Goal: Transaction & Acquisition: Purchase product/service

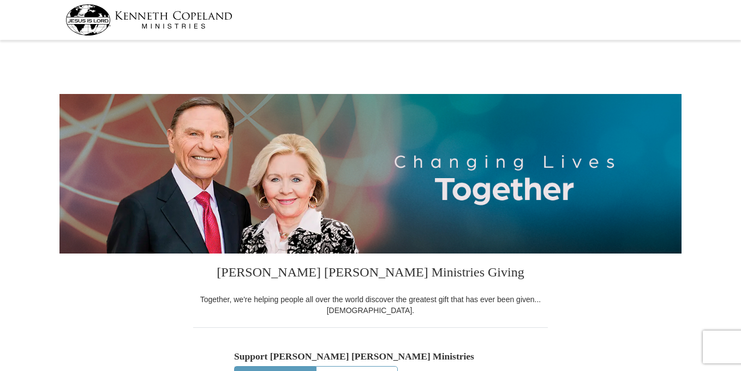
select select "NY"
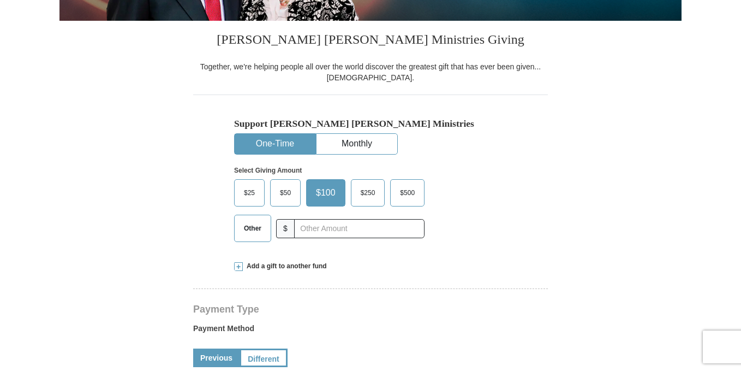
scroll to position [273, 0]
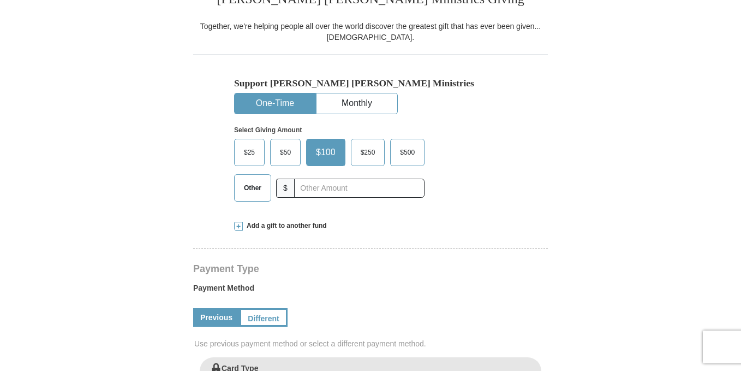
click at [276, 100] on button "One-Time" at bounding box center [275, 103] width 81 height 20
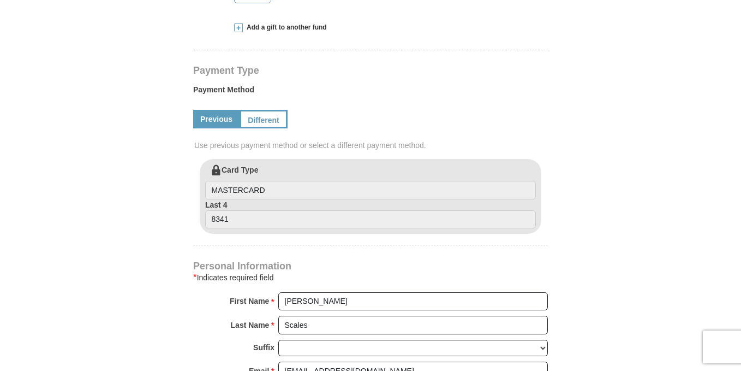
scroll to position [491, 0]
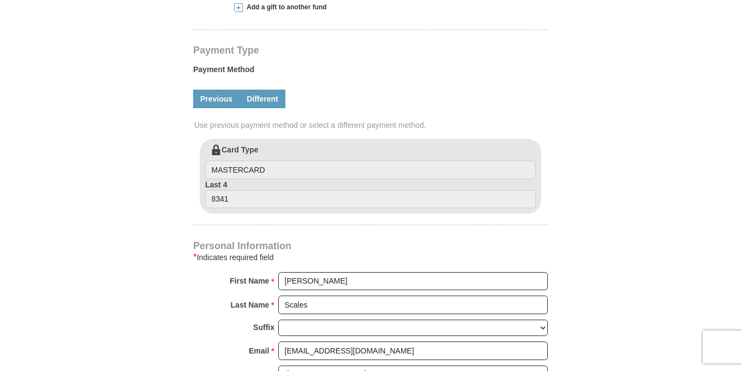
click at [267, 100] on link "Different" at bounding box center [263, 99] width 46 height 19
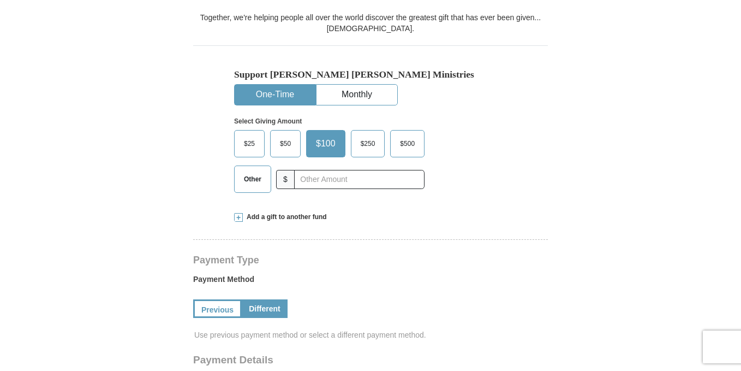
scroll to position [273, 0]
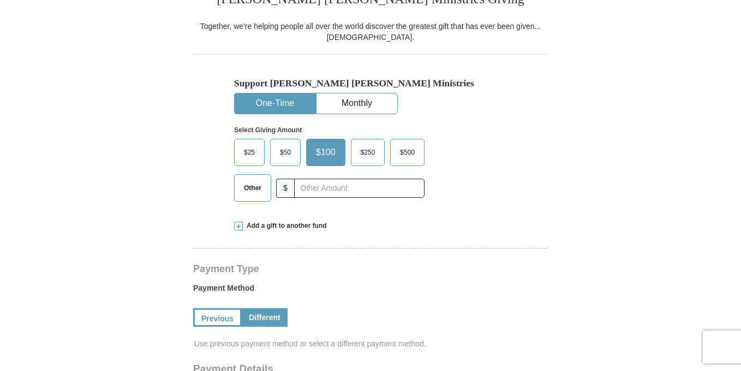
click at [260, 190] on span "Other" at bounding box center [253, 188] width 28 height 16
click at [0, 0] on input "Other" at bounding box center [0, 0] width 0 height 0
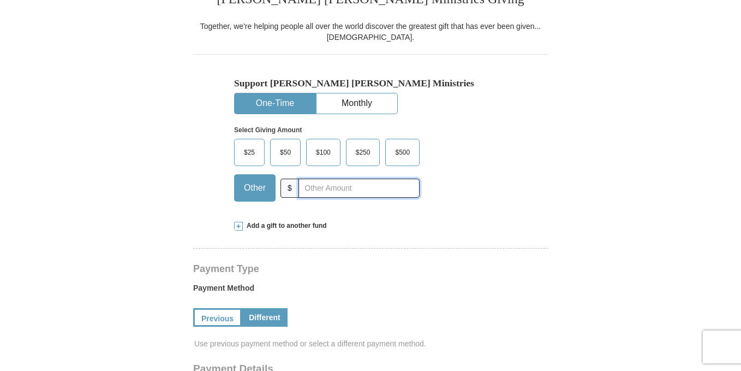
click at [323, 191] on input "text" at bounding box center [359, 187] width 121 height 19
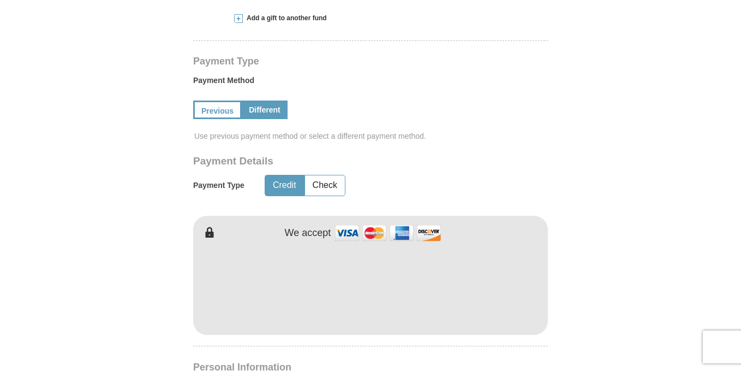
scroll to position [546, 0]
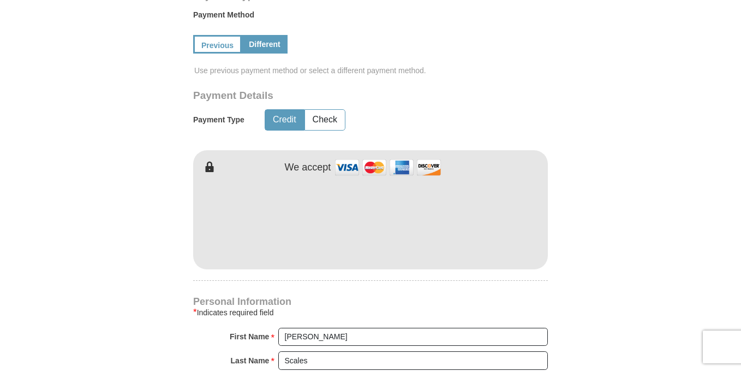
type input "6.00"
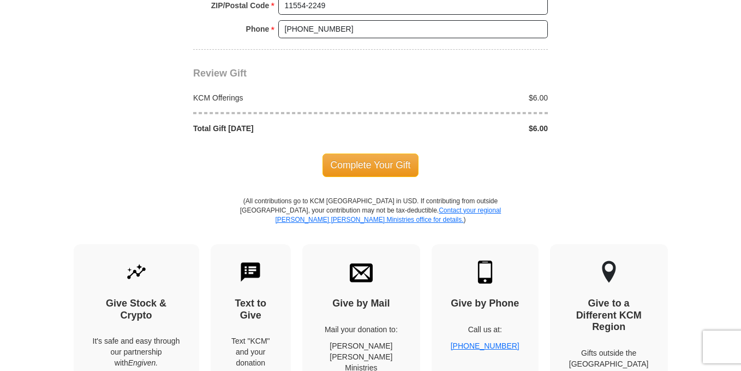
scroll to position [1092, 0]
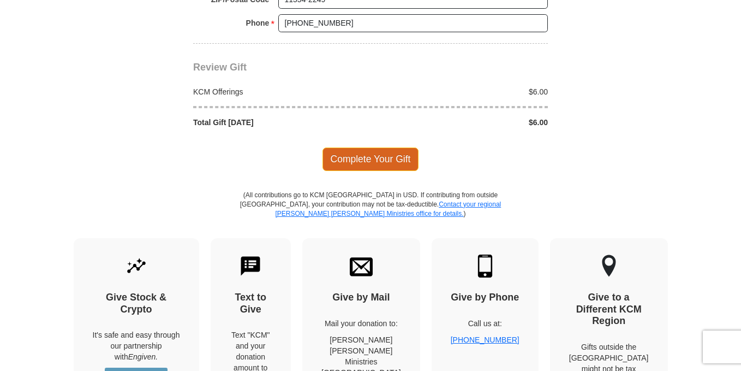
click at [382, 161] on span "Complete Your Gift" at bounding box center [371, 158] width 97 height 23
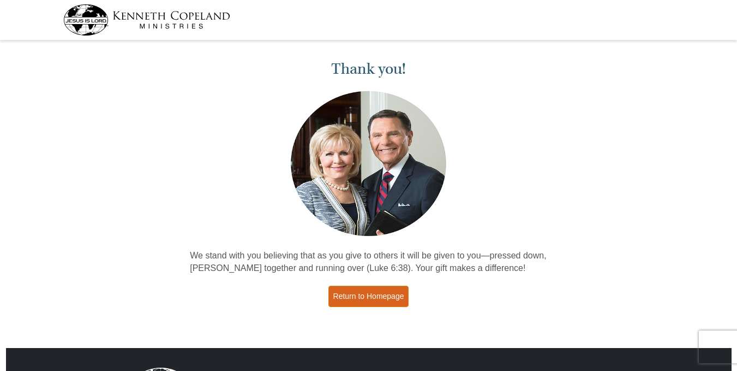
drag, startPoint x: 387, startPoint y: 289, endPoint x: 400, endPoint y: 283, distance: 14.2
click at [387, 289] on link "Return to Homepage" at bounding box center [369, 295] width 81 height 21
